Goal: Task Accomplishment & Management: Manage account settings

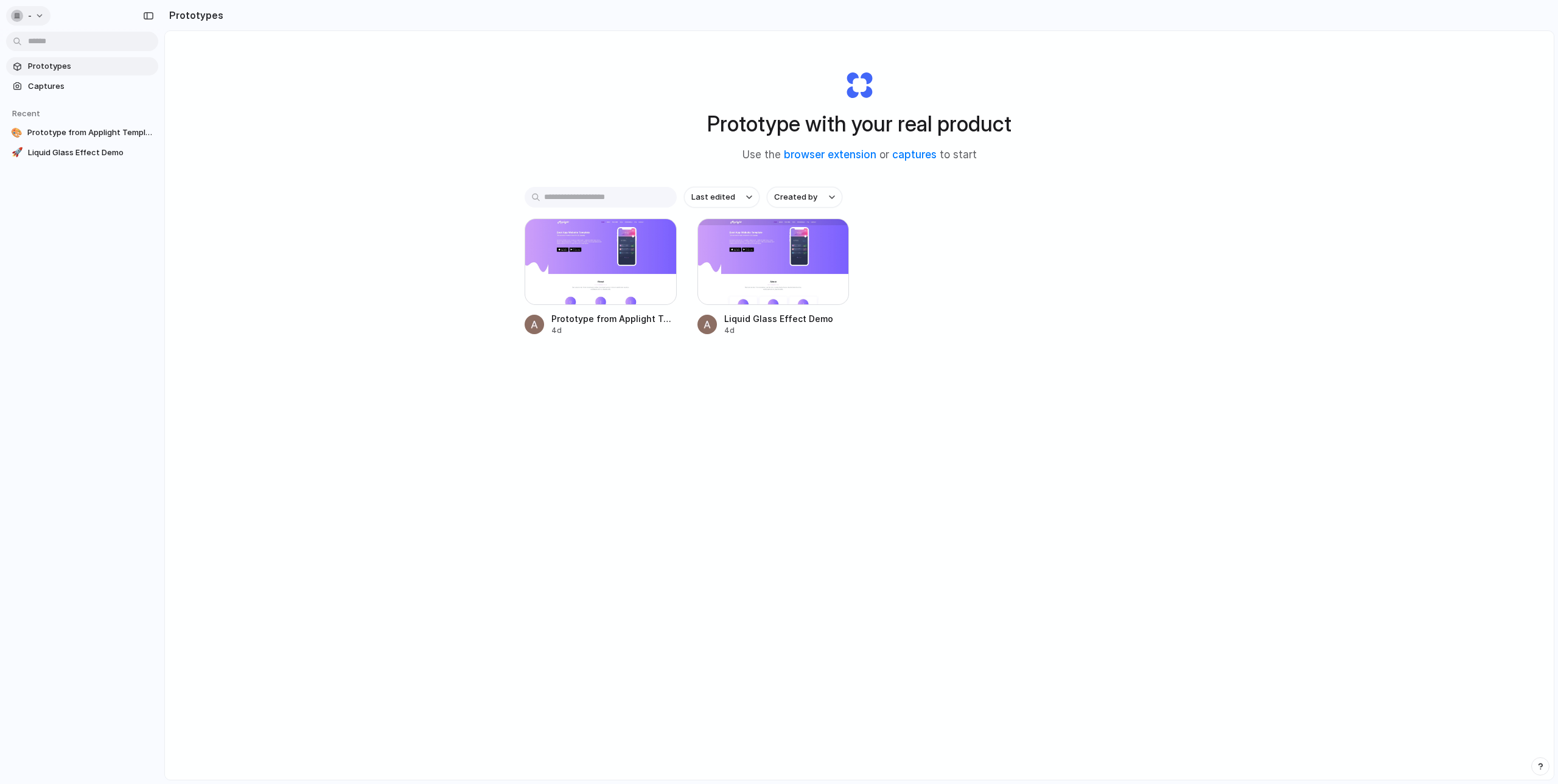
click at [15, 9] on div "button" at bounding box center [17, 15] width 12 height 12
click at [304, 96] on div "Settings Invite members Change theme Sign out" at bounding box center [779, 392] width 1558 height 784
click at [44, 14] on button "-" at bounding box center [28, 15] width 45 height 19
click at [302, 153] on div "Settings Invite members Change theme Sign out" at bounding box center [779, 392] width 1558 height 784
click at [148, 22] on button "button" at bounding box center [148, 15] width 19 height 19
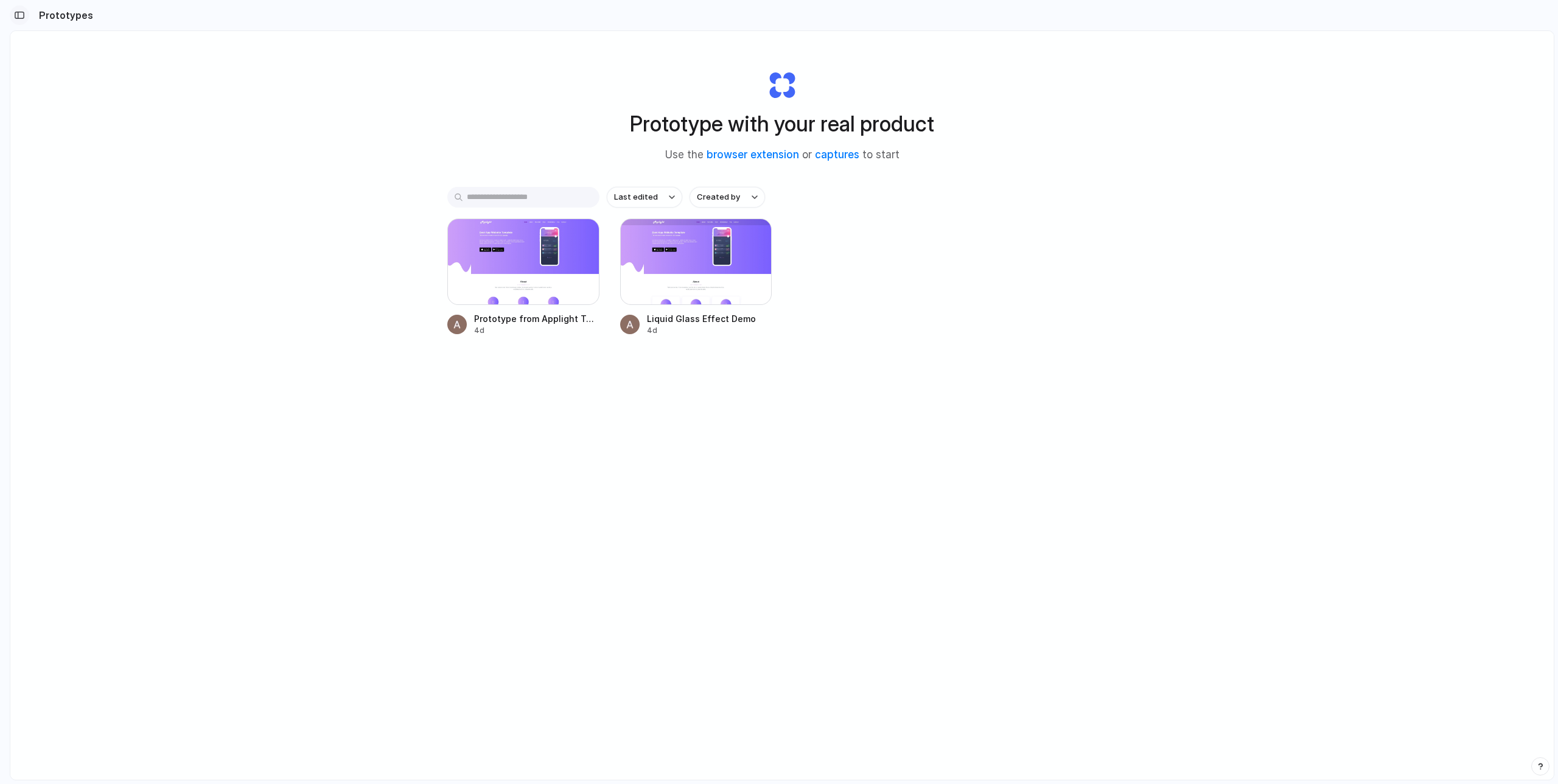
click at [13, 13] on button "button" at bounding box center [19, 15] width 19 height 19
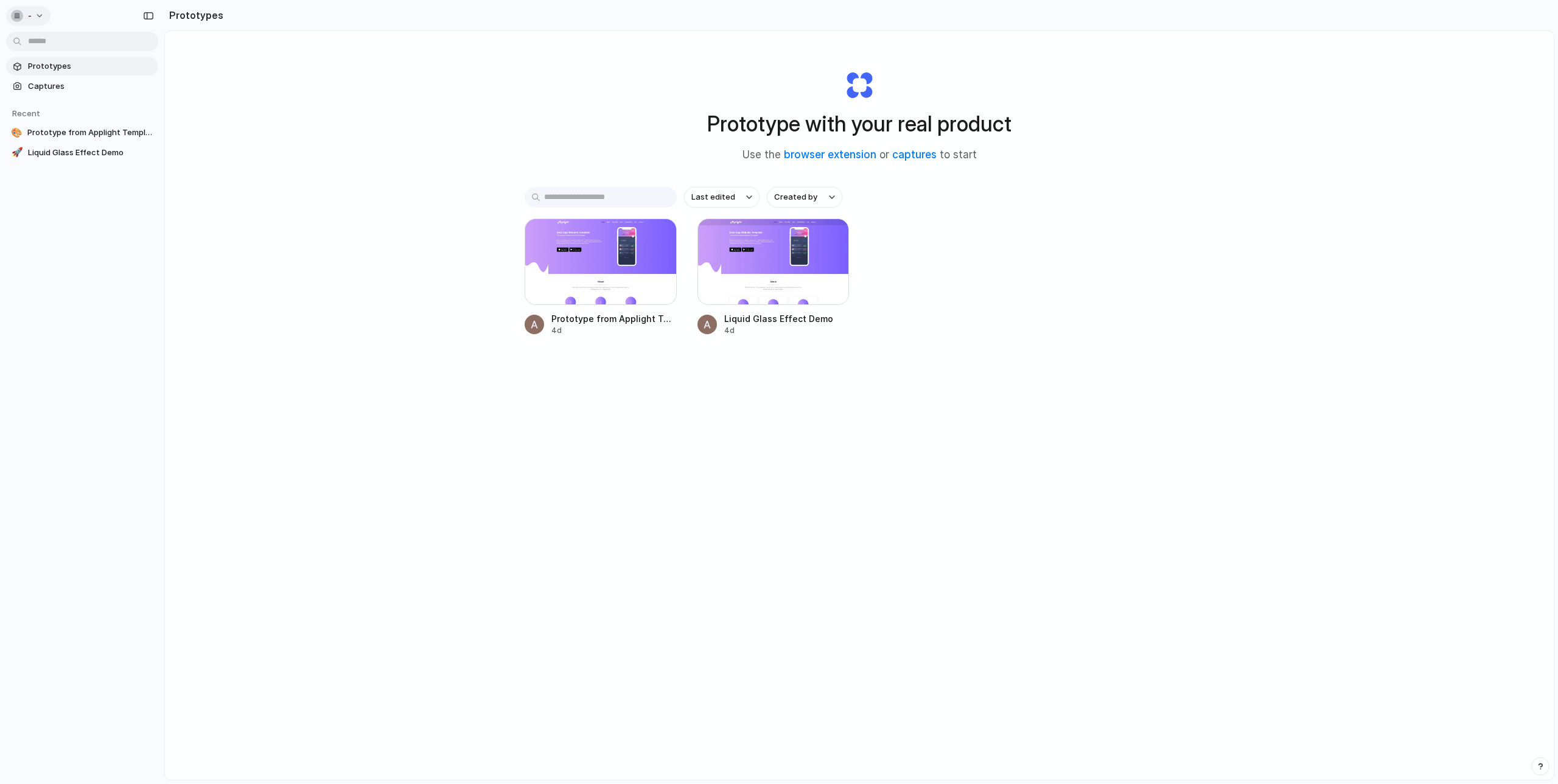
click at [14, 12] on div "button" at bounding box center [17, 15] width 12 height 12
click at [75, 65] on span "Invite members" at bounding box center [57, 62] width 58 height 12
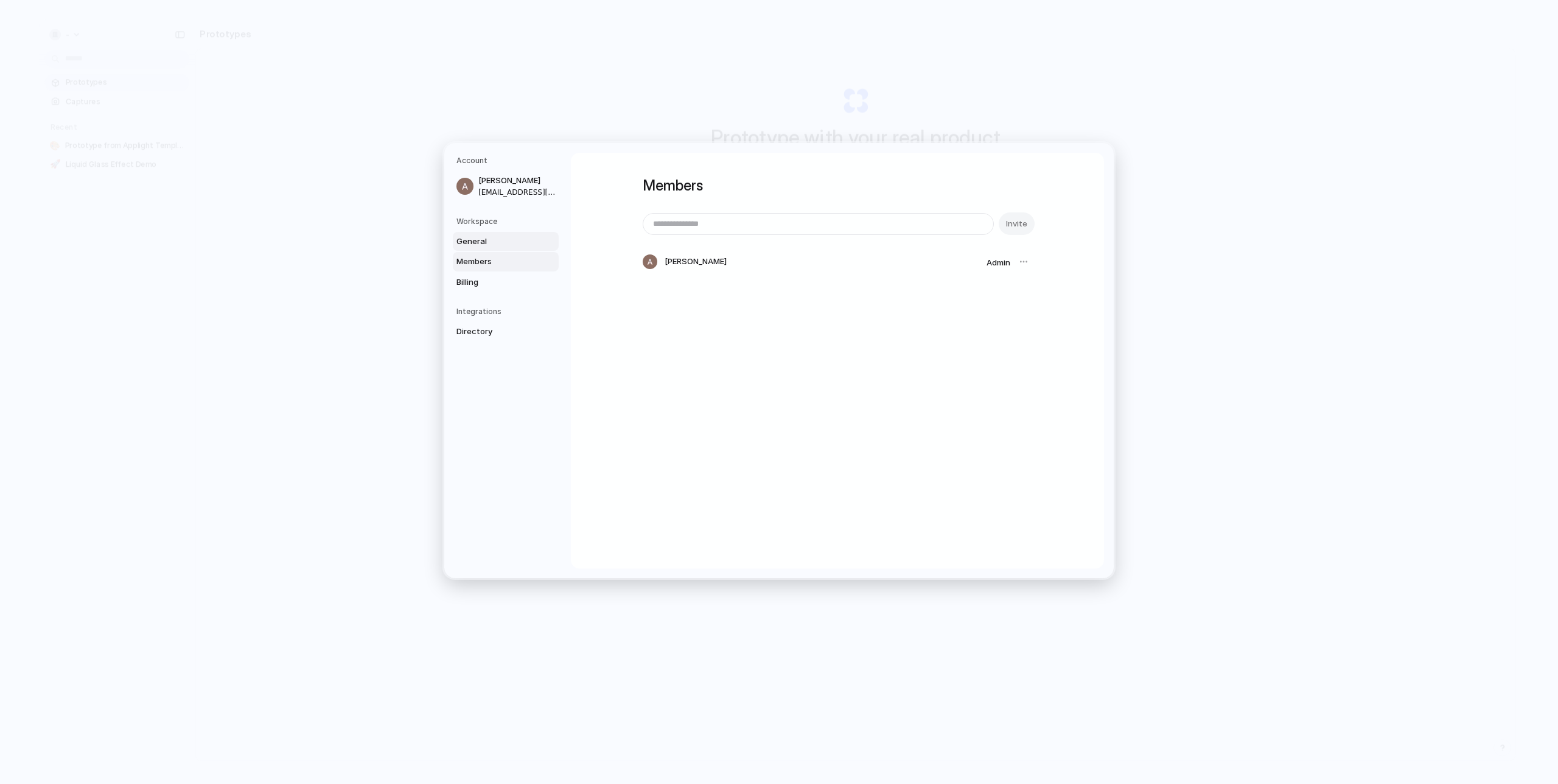
click at [505, 246] on span "General" at bounding box center [495, 240] width 78 height 12
click at [500, 283] on span "Billing" at bounding box center [495, 282] width 78 height 12
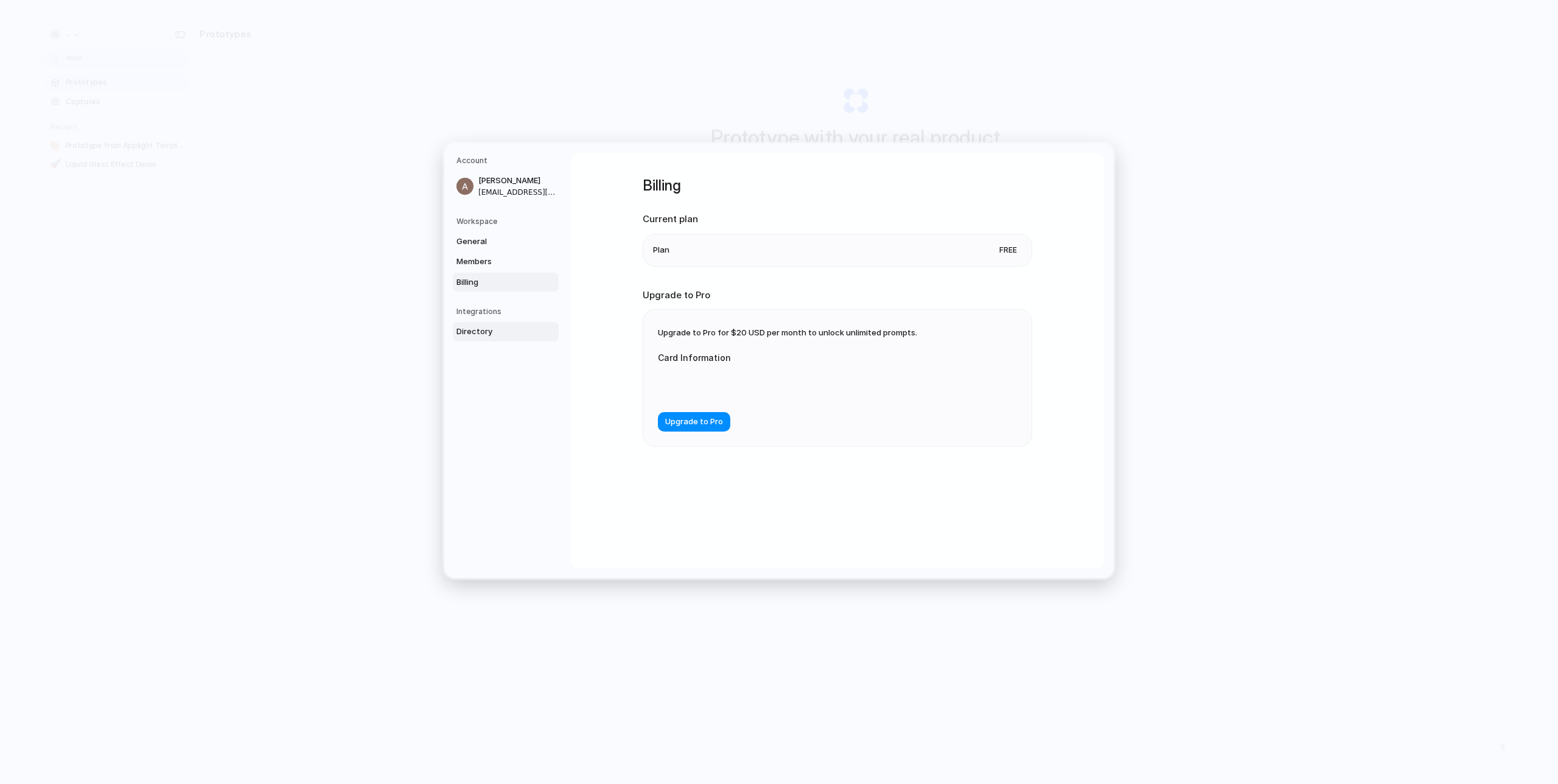
click at [494, 331] on span "Directory" at bounding box center [495, 331] width 78 height 12
